Goal: Task Accomplishment & Management: Complete application form

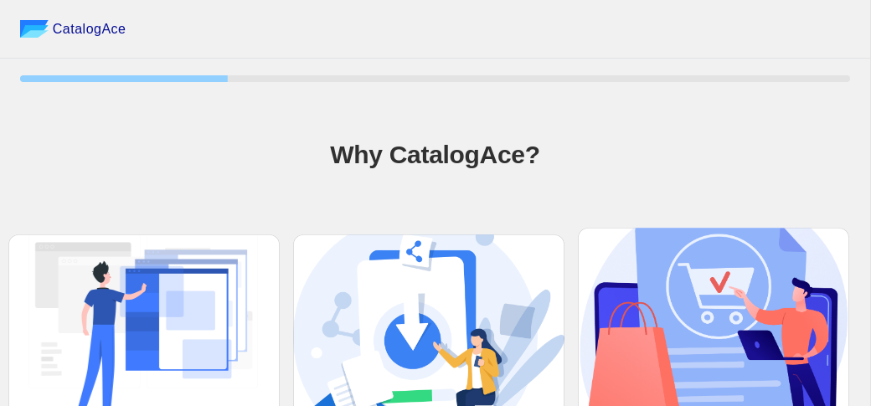
scroll to position [201, 0]
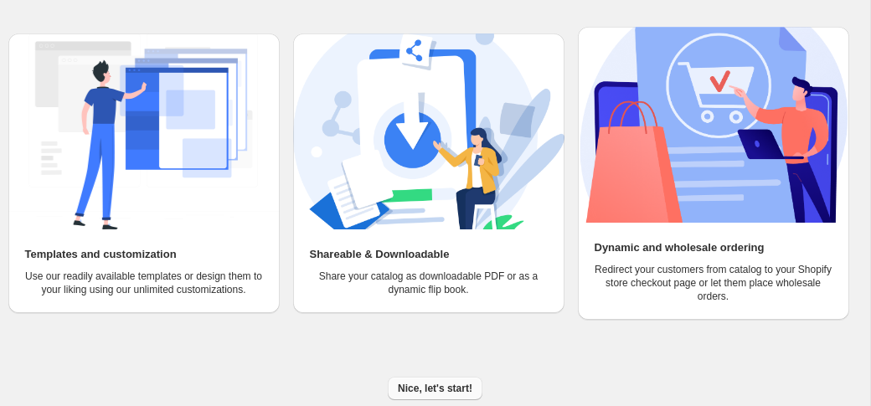
click at [437, 388] on span "Nice, let's start!" at bounding box center [435, 388] width 75 height 13
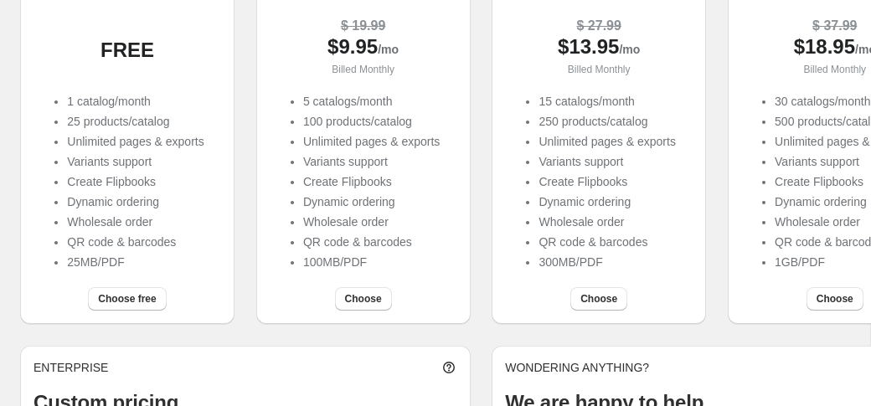
scroll to position [283, 0]
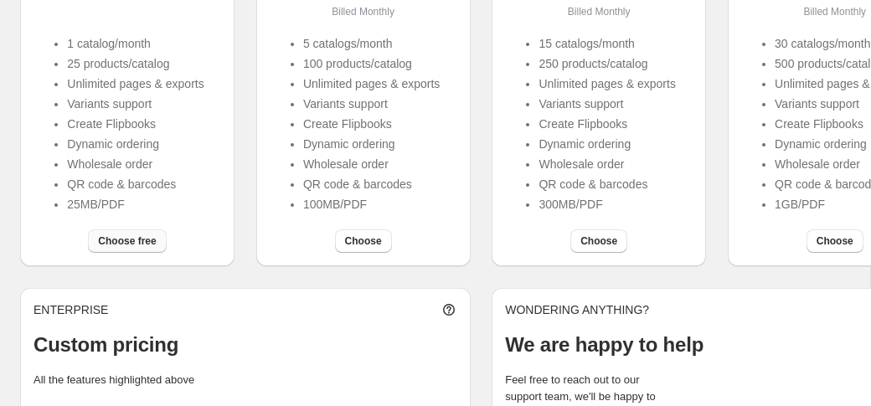
click at [132, 245] on span "Choose free" at bounding box center [127, 241] width 58 height 13
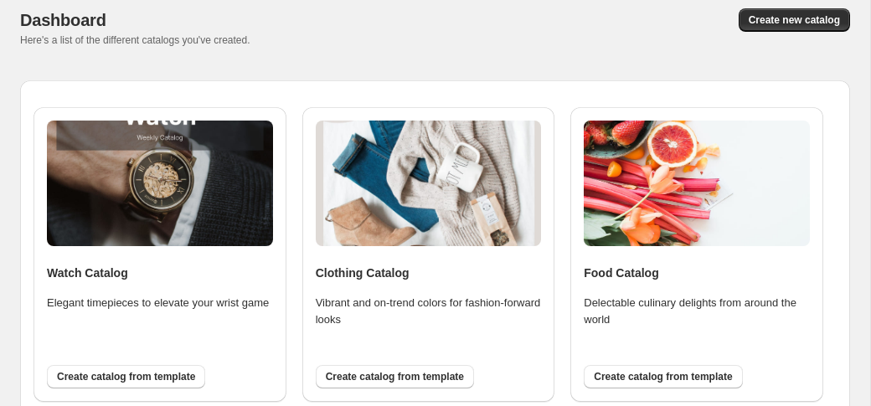
scroll to position [133, 0]
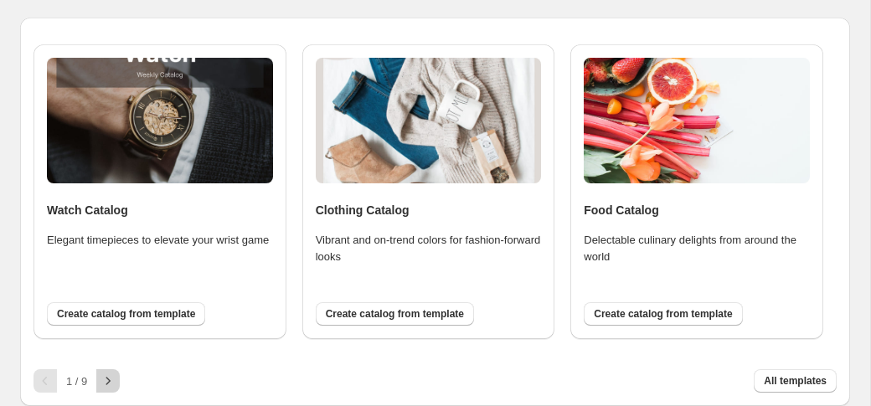
click at [110, 390] on button "button" at bounding box center [107, 381] width 23 height 23
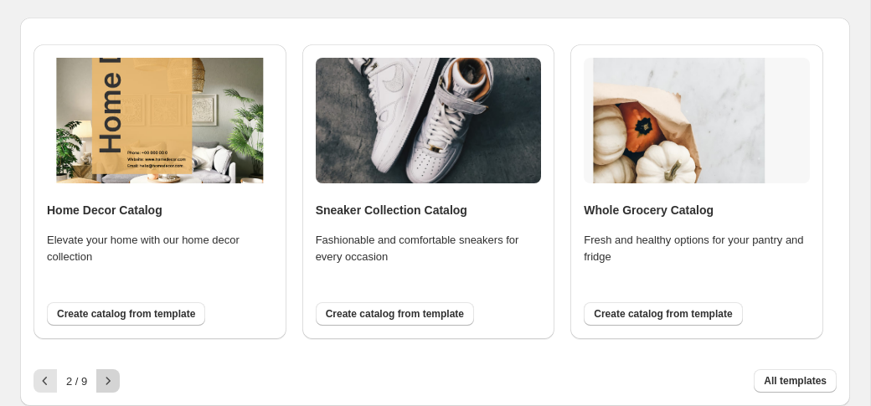
click at [110, 388] on icon "button" at bounding box center [108, 381] width 17 height 17
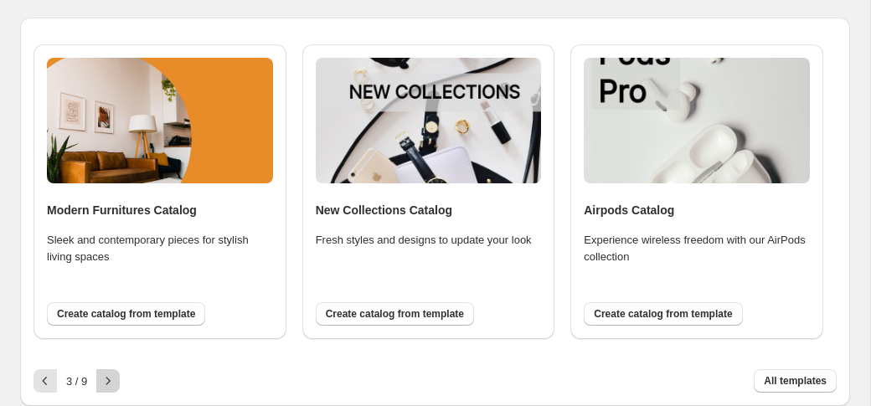
click at [110, 388] on icon "button" at bounding box center [108, 381] width 17 height 17
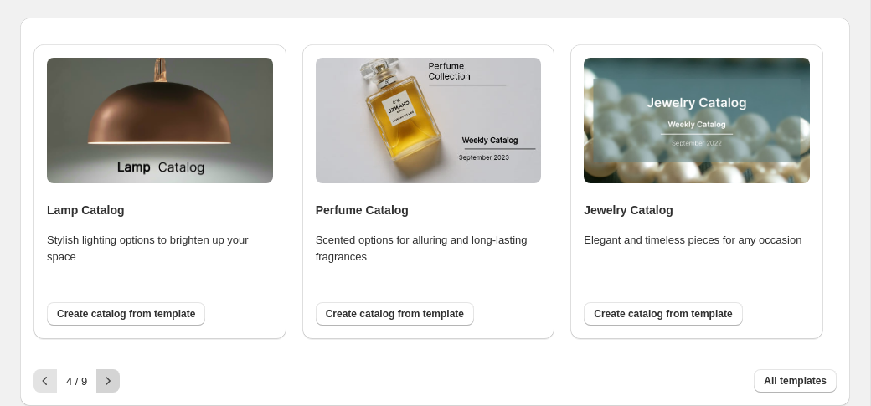
click at [110, 388] on icon "button" at bounding box center [108, 381] width 17 height 17
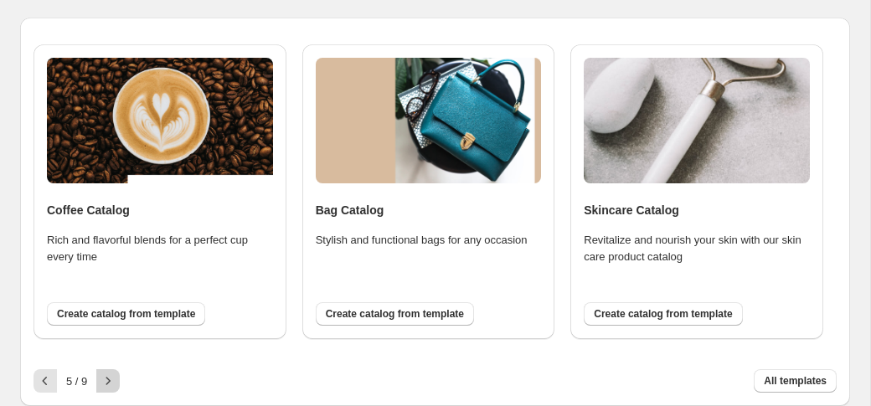
click at [110, 388] on icon "button" at bounding box center [108, 381] width 17 height 17
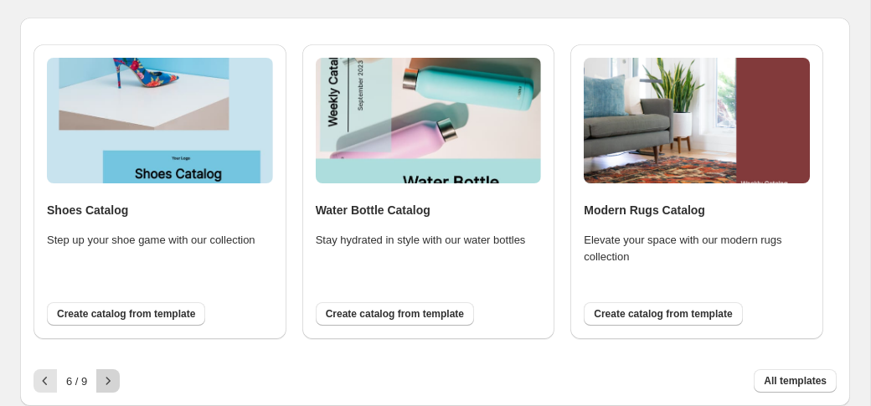
click at [110, 388] on icon "button" at bounding box center [108, 381] width 17 height 17
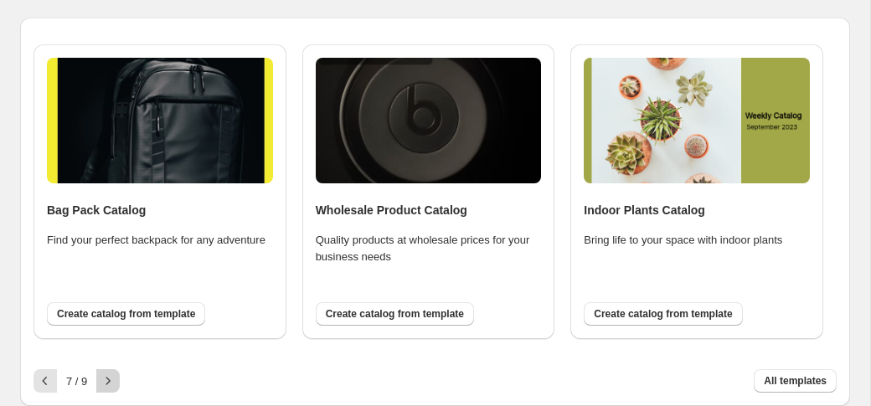
click at [110, 388] on icon "button" at bounding box center [108, 381] width 17 height 17
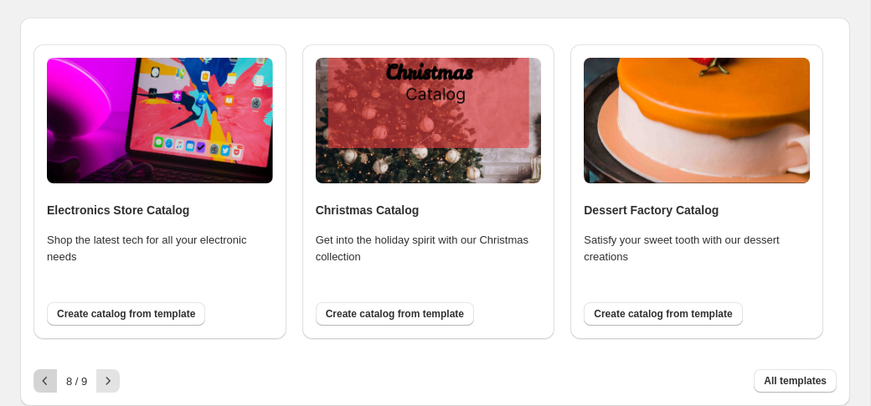
click at [47, 379] on icon "button" at bounding box center [45, 381] width 17 height 17
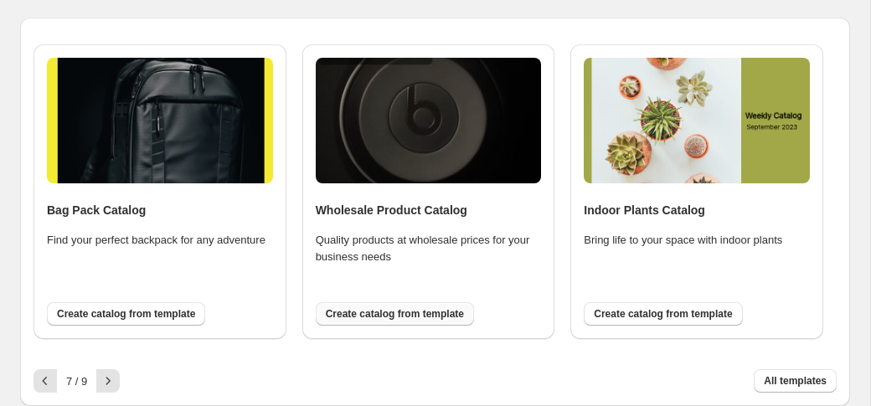
click at [401, 321] on button "Create catalog from template" at bounding box center [395, 313] width 158 height 23
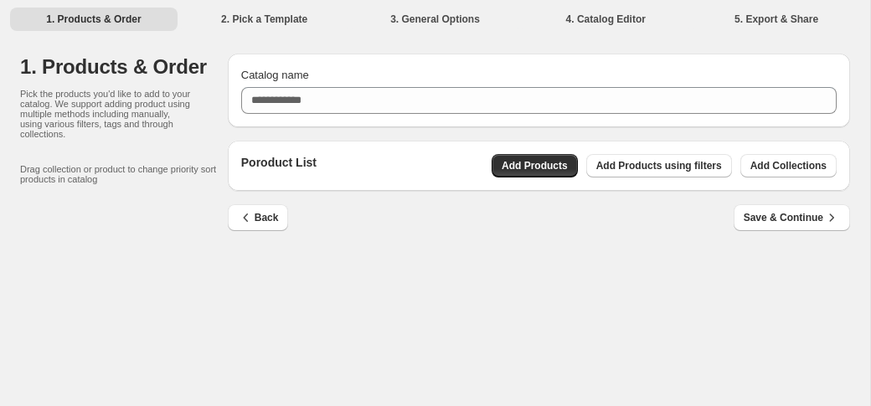
scroll to position [0, 0]
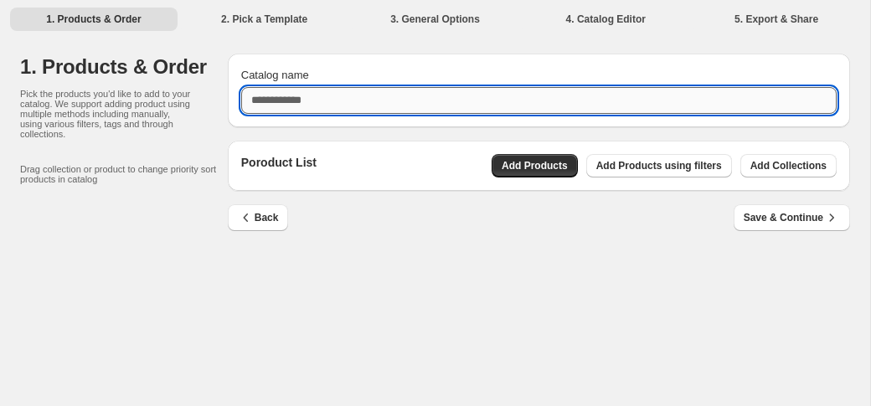
click at [378, 90] on input "Catalog name" at bounding box center [539, 100] width 596 height 27
type input "*******"
click at [545, 167] on span "Add Products" at bounding box center [535, 165] width 66 height 13
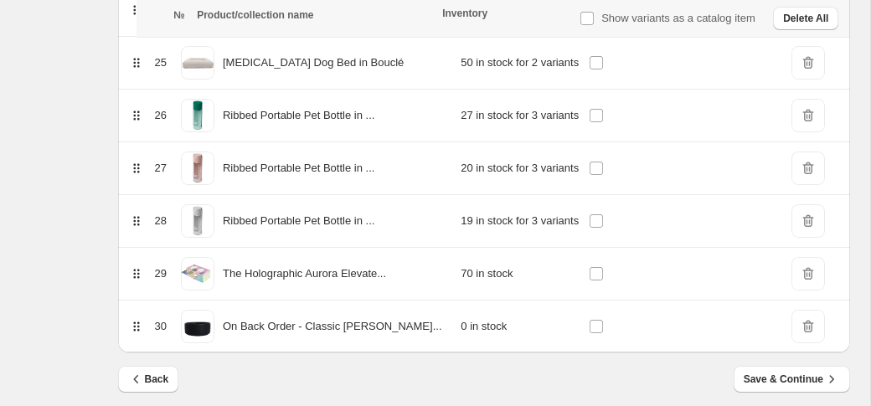
scroll to position [1539, 0]
click at [766, 377] on span "Save & Continue" at bounding box center [792, 380] width 96 height 17
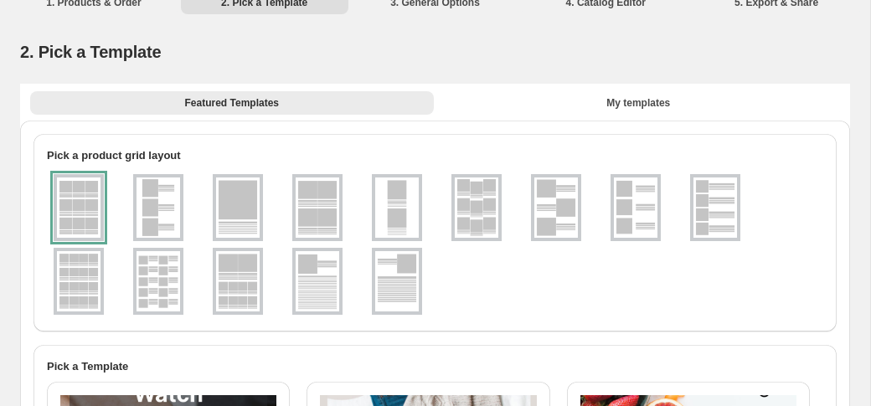
scroll to position [0, 0]
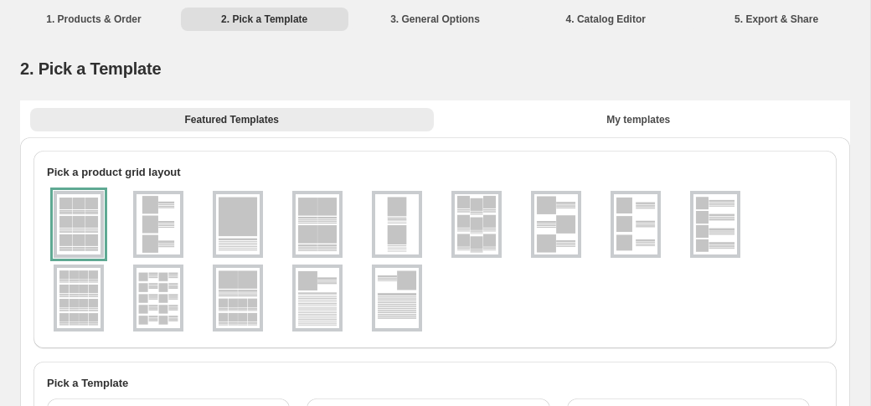
click at [323, 234] on img at bounding box center [318, 224] width 44 height 60
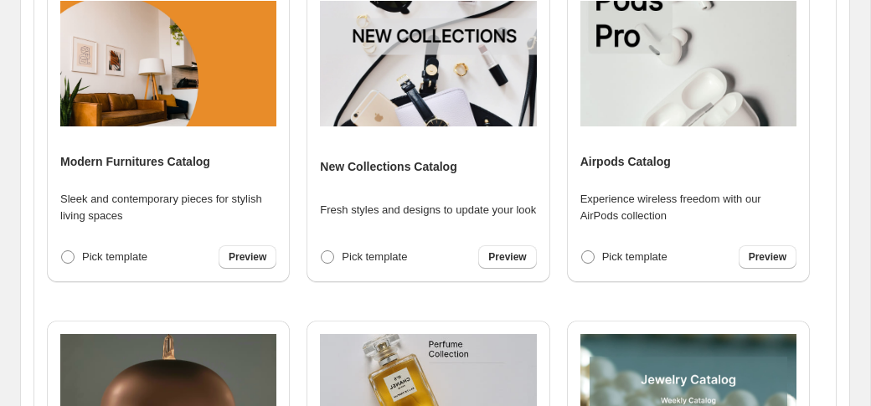
scroll to position [764, 0]
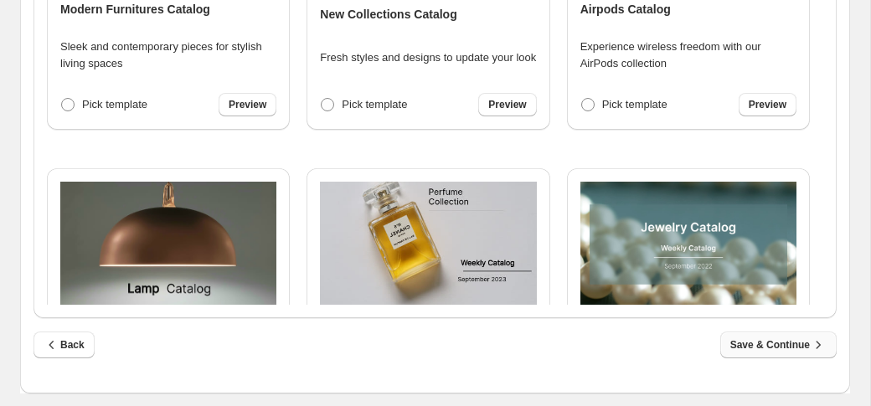
click at [788, 344] on span "Save & Continue" at bounding box center [779, 345] width 96 height 17
select select "**********"
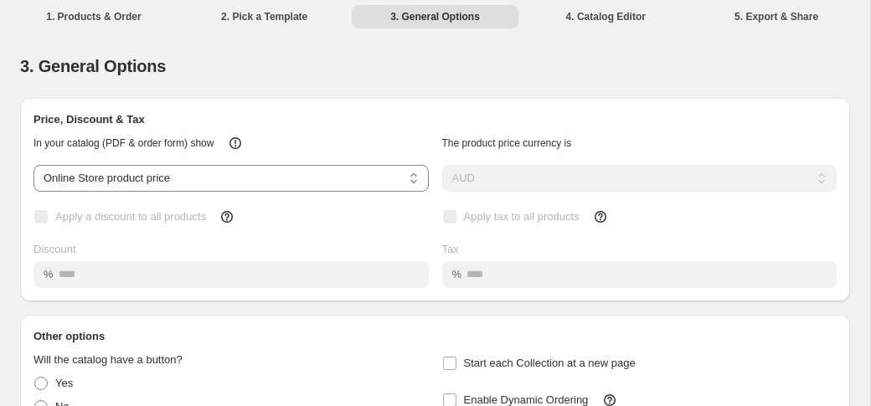
scroll to position [0, 0]
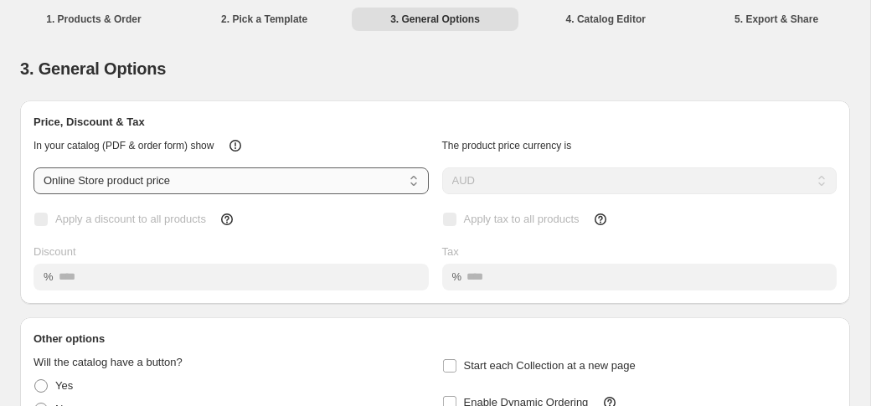
click at [136, 185] on select "**********" at bounding box center [231, 181] width 395 height 27
select select "****"
click at [34, 168] on select "**********" at bounding box center [231, 181] width 395 height 27
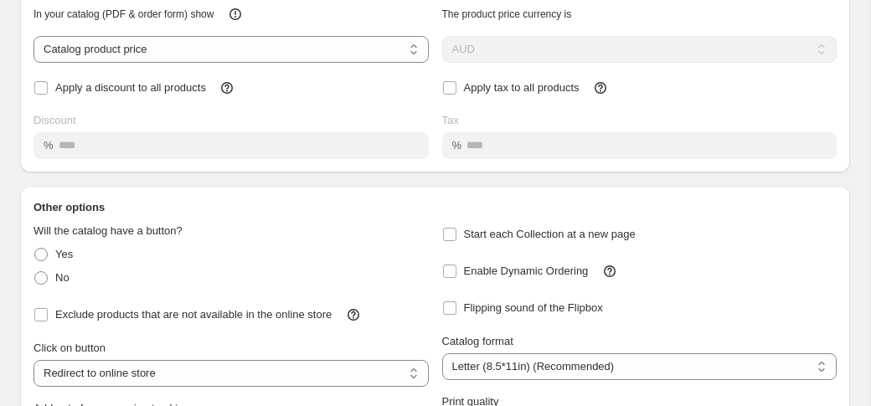
scroll to position [285, 0]
